Goal: Navigation & Orientation: Find specific page/section

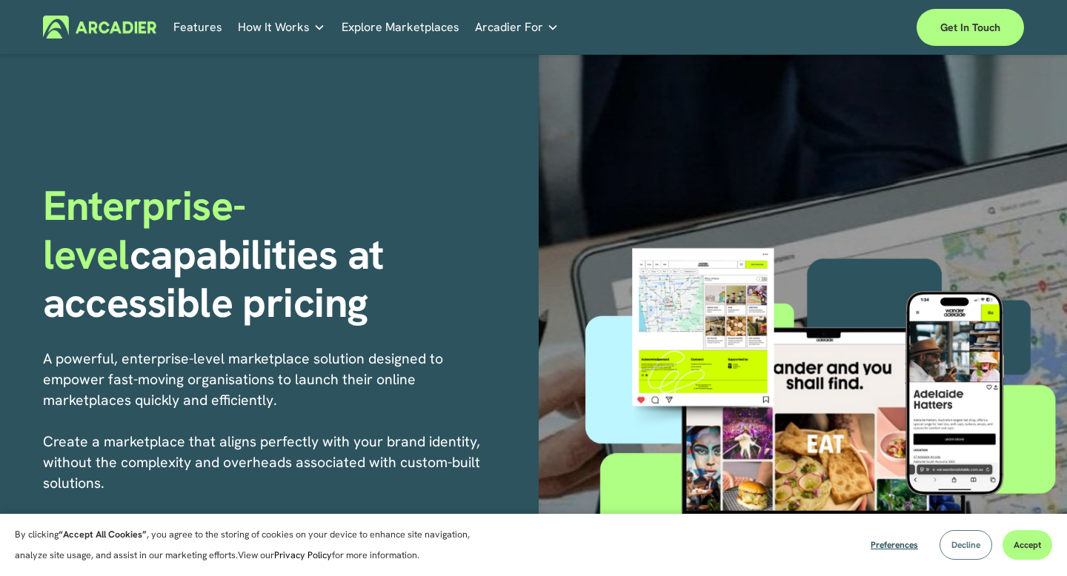
click at [951, 548] on span "Decline" at bounding box center [965, 545] width 29 height 12
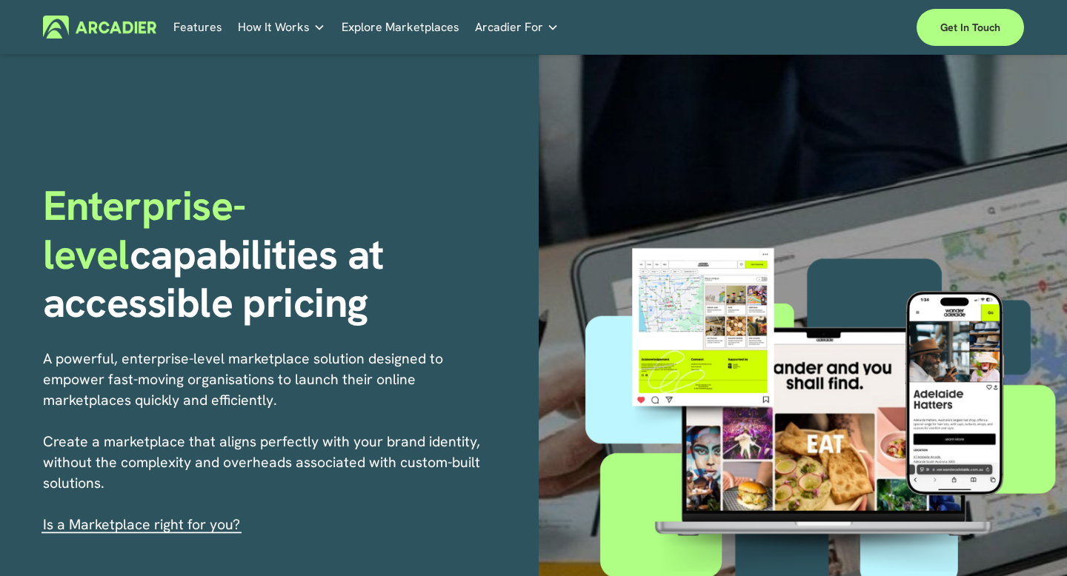
click at [388, 30] on link "Explore Marketplaces" at bounding box center [400, 27] width 118 height 23
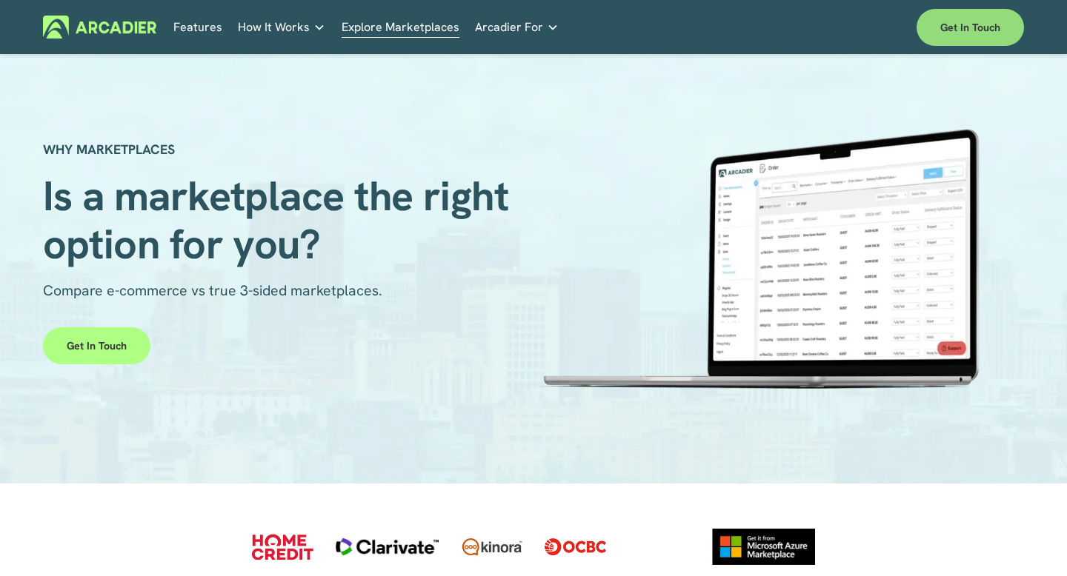
click at [977, 24] on link "Get in touch" at bounding box center [969, 27] width 107 height 37
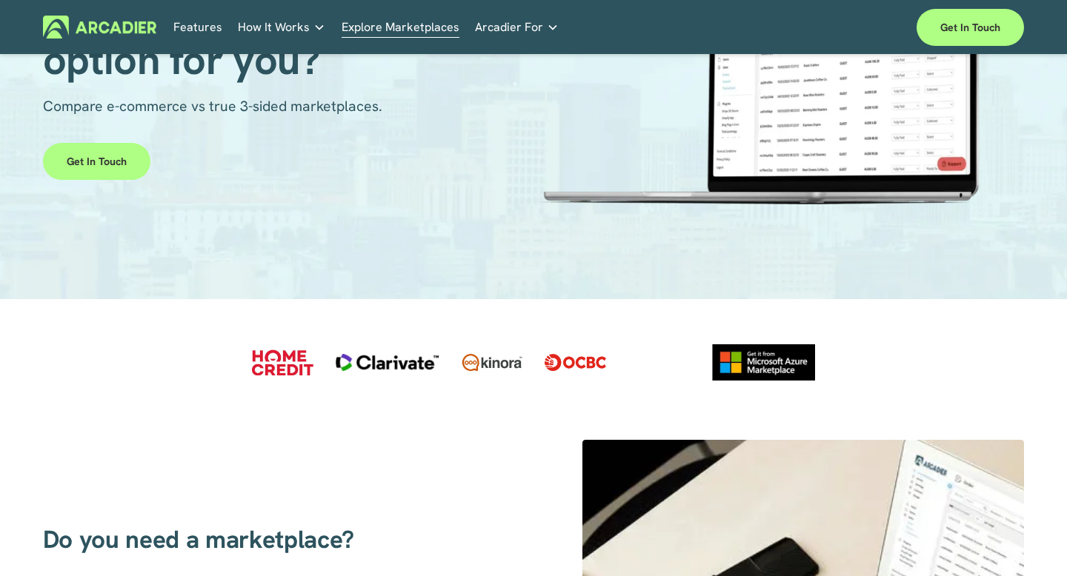
scroll to position [185, 0]
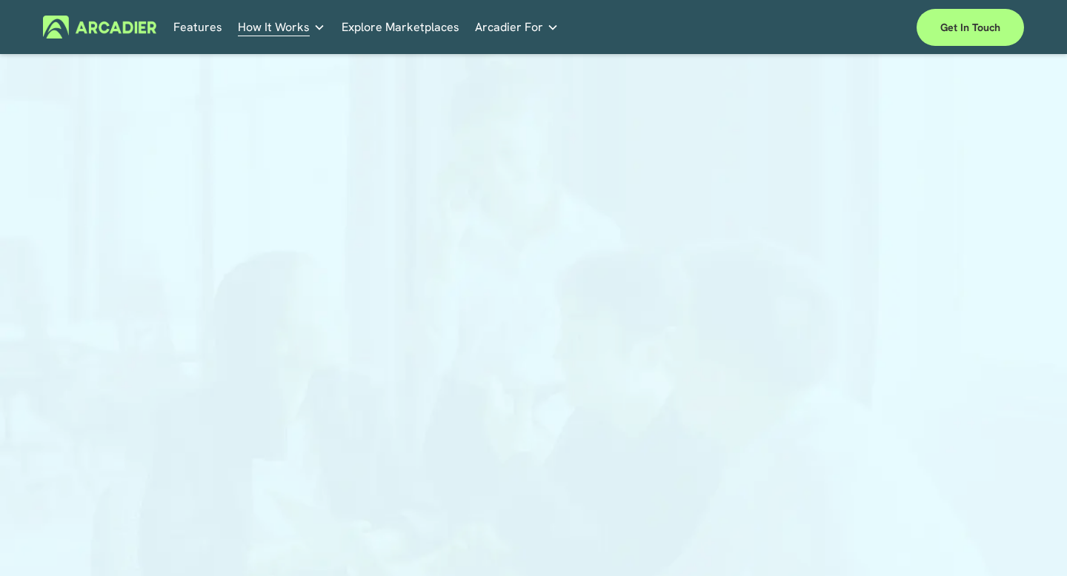
click at [407, 25] on link "Explore Marketplaces" at bounding box center [400, 27] width 118 height 23
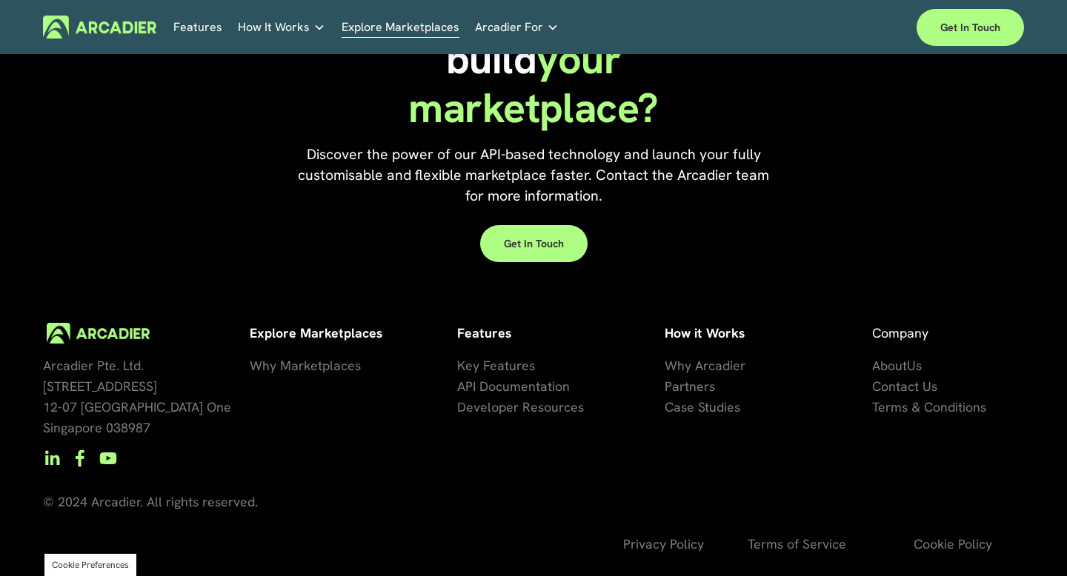
scroll to position [3218, 0]
